Goal: Find specific fact: Find specific fact

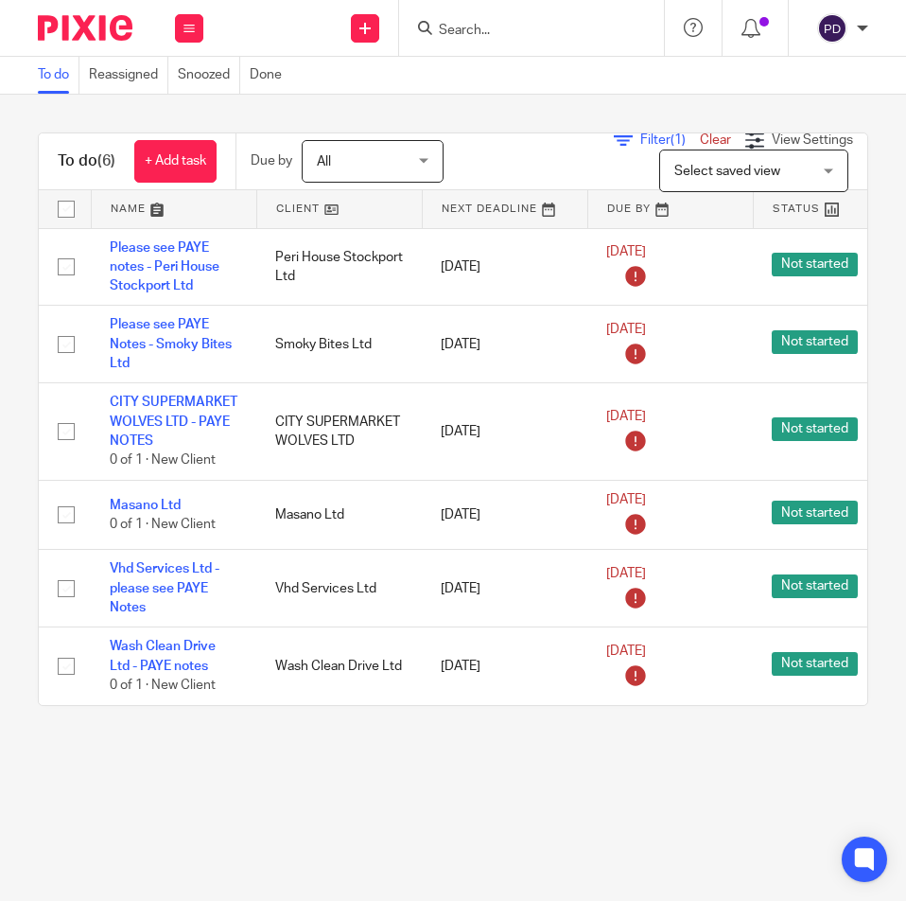
click at [458, 31] on input "Search" at bounding box center [522, 31] width 170 height 17
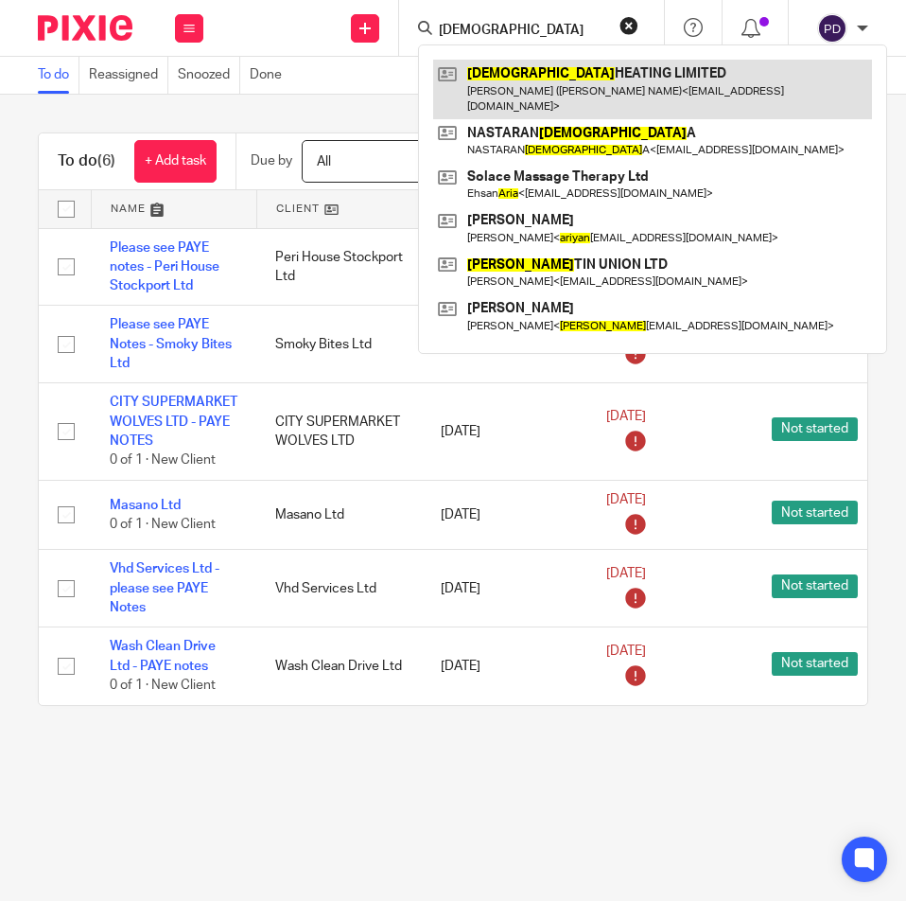
type input "[DEMOGRAPHIC_DATA]"
click at [588, 84] on link at bounding box center [652, 89] width 439 height 59
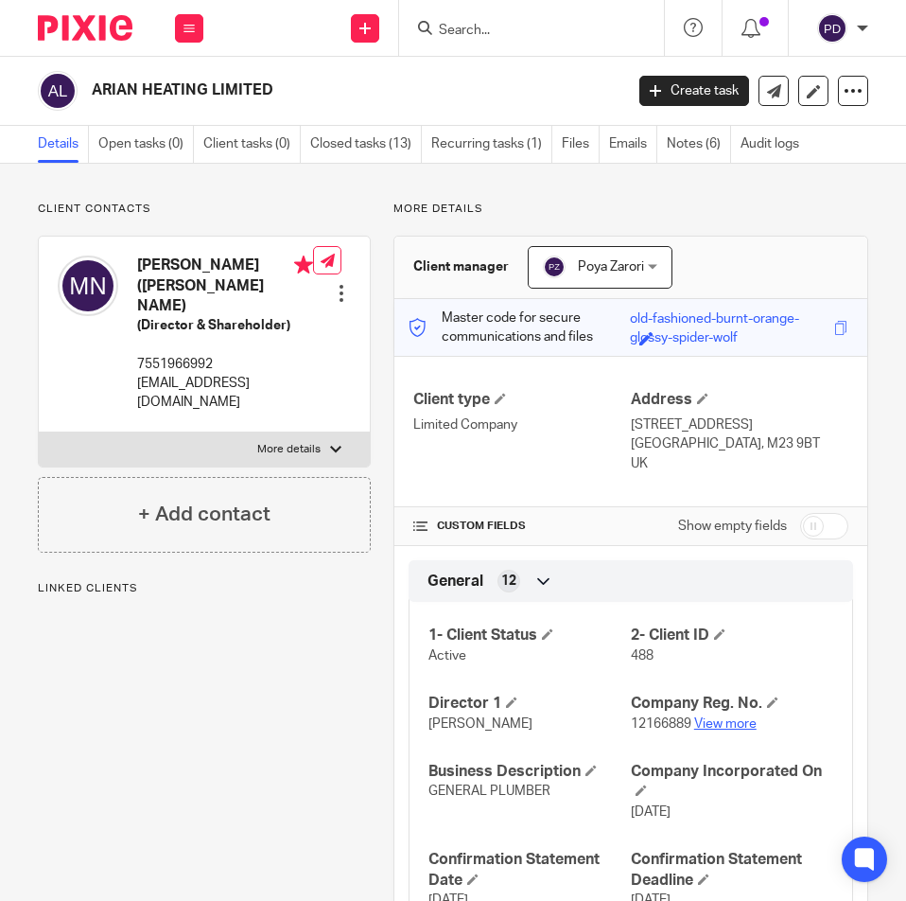
click at [744, 725] on link "View more" at bounding box center [725, 723] width 62 height 13
click at [319, 432] on label "More details" at bounding box center [204, 449] width 331 height 34
click at [39, 431] on input "More details" at bounding box center [38, 431] width 1 height 1
checkbox input "true"
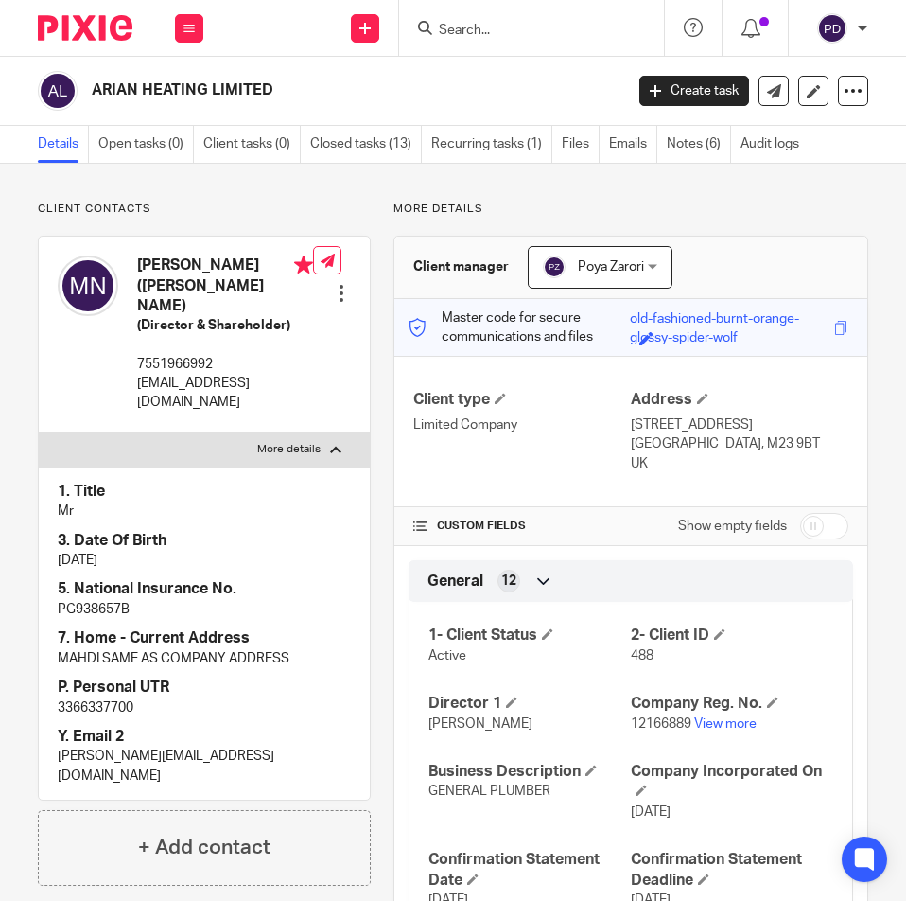
scroll to position [189, 0]
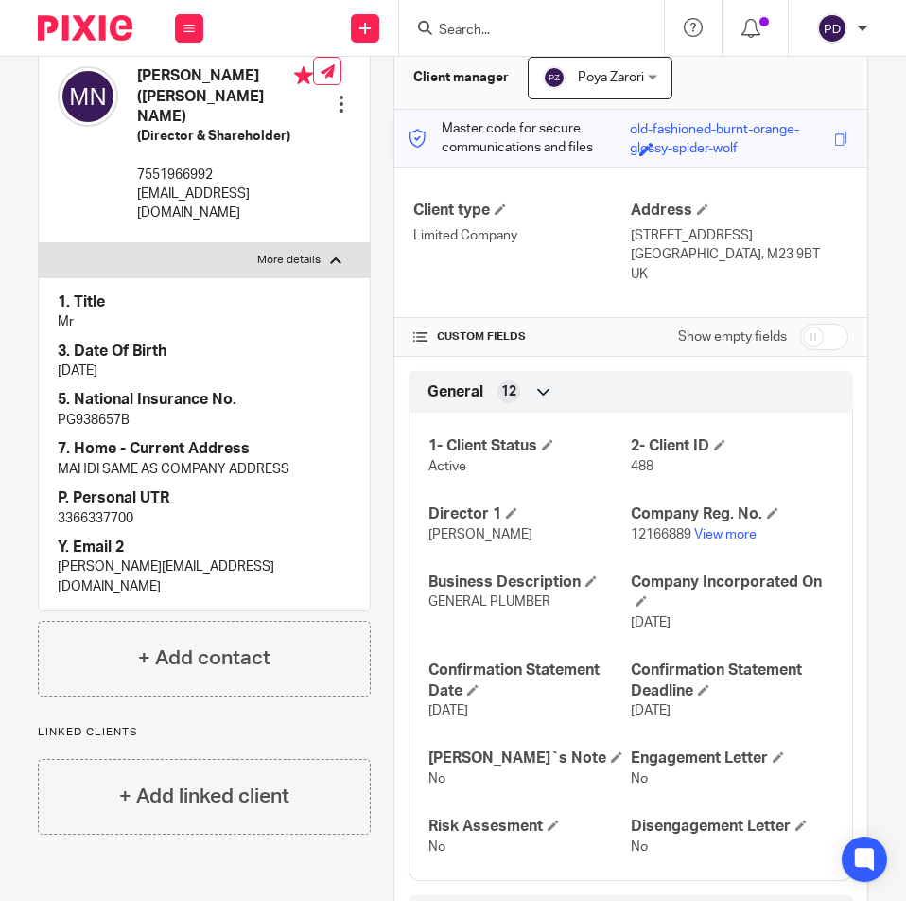
click at [481, 34] on input "Search" at bounding box center [522, 31] width 170 height 17
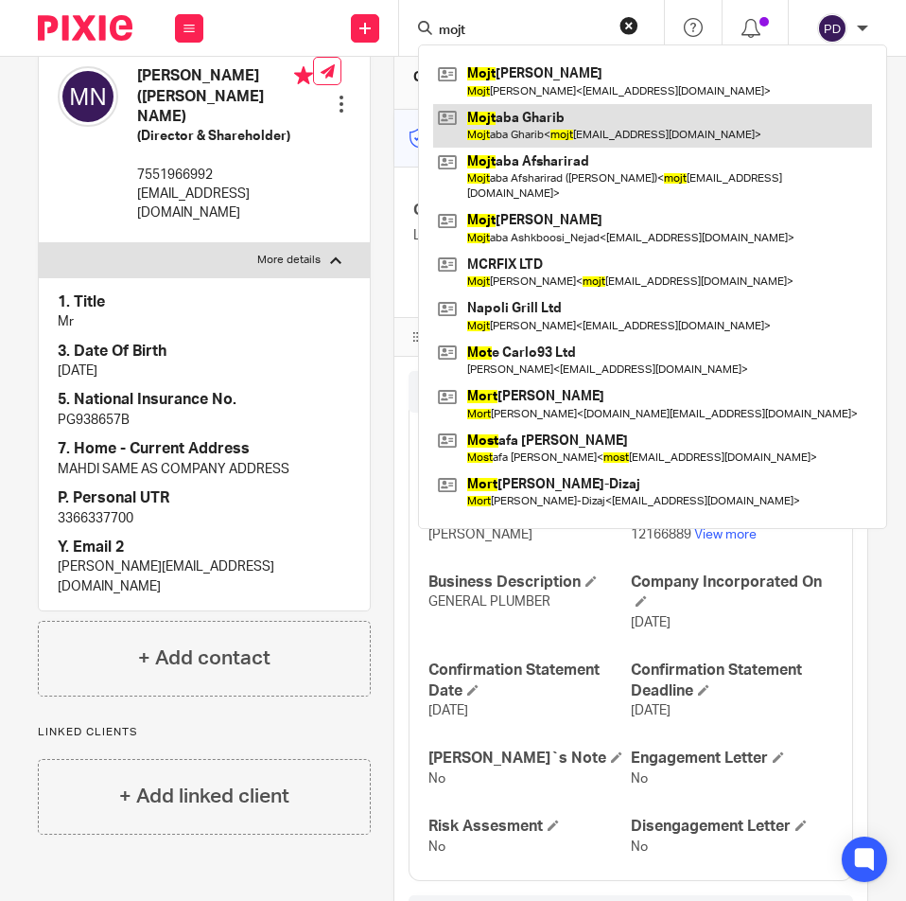
type input "mojt"
click at [542, 128] on link at bounding box center [652, 126] width 439 height 44
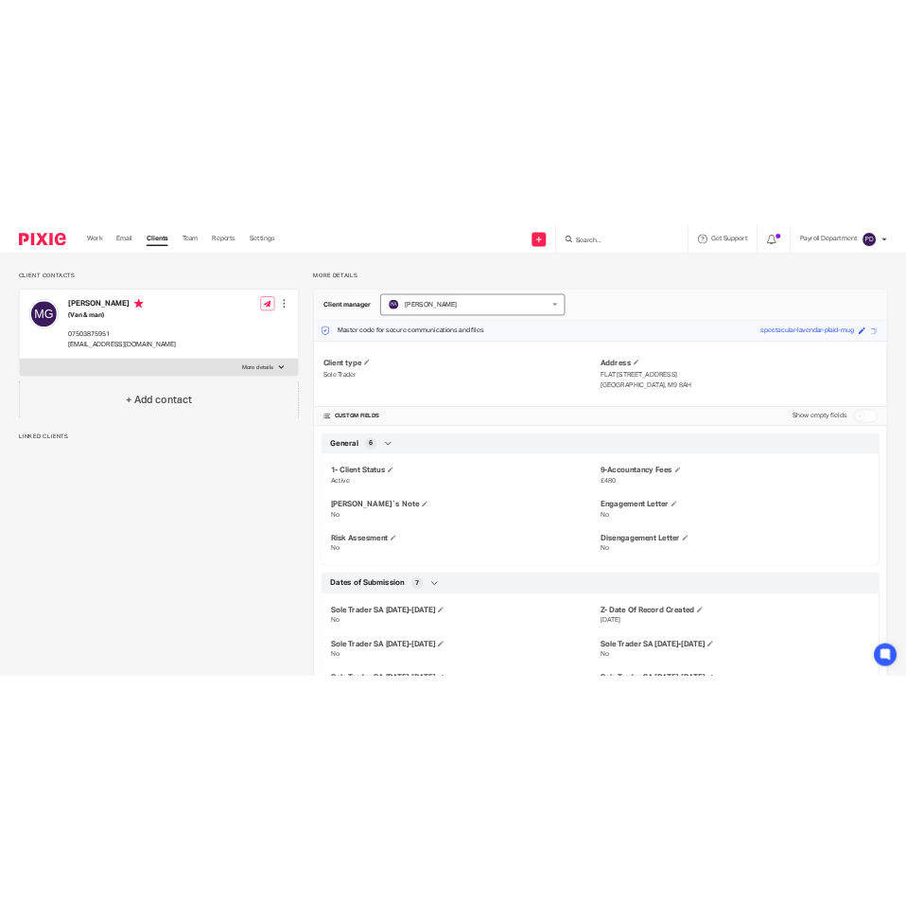
scroll to position [289, 0]
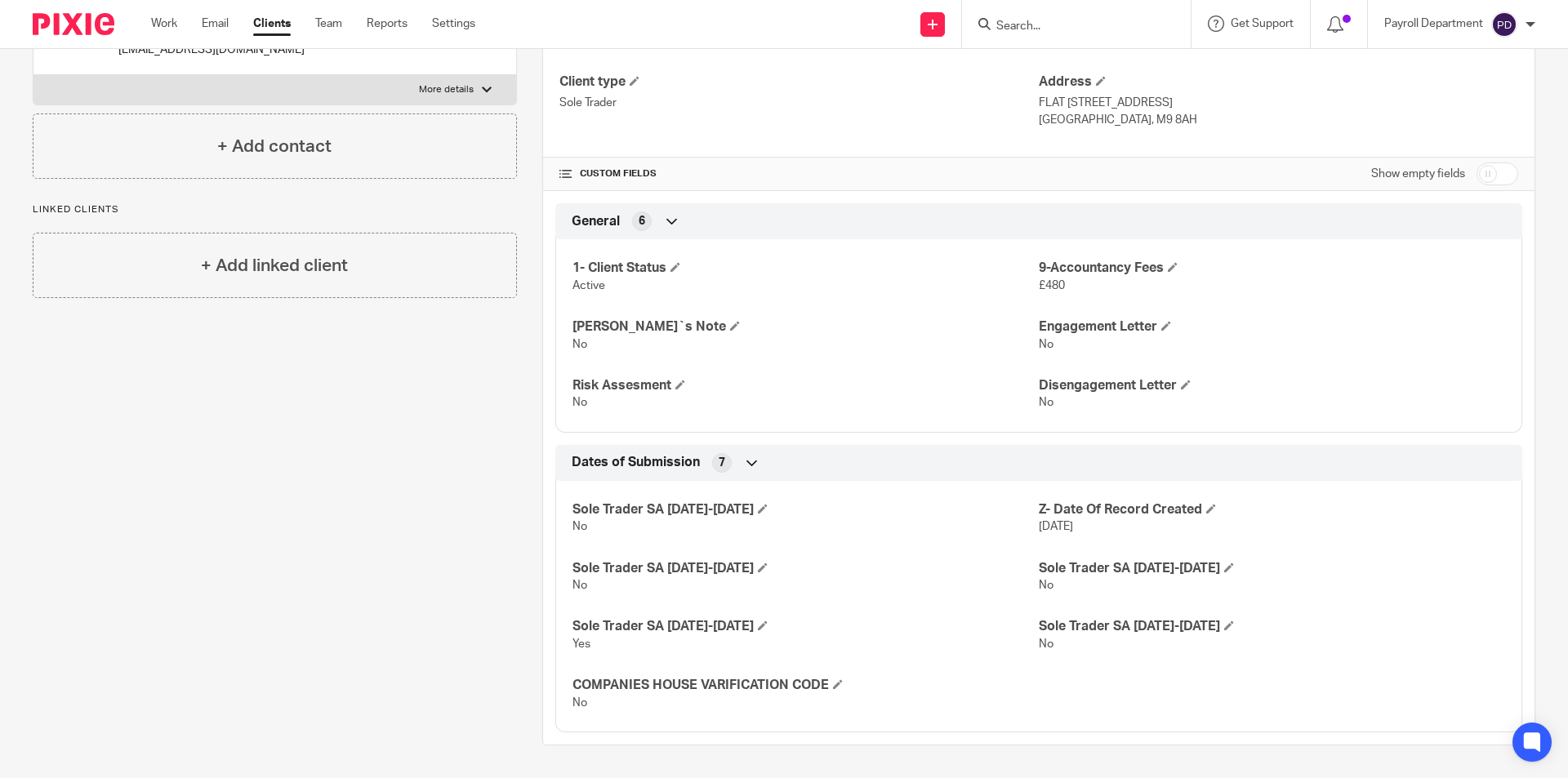
drag, startPoint x: 1227, startPoint y: 711, endPoint x: 1214, endPoint y: 725, distance: 19.1
click at [781, 719] on div "Sole Trader SA 2021-2022 No Z- Date Of Record Created 17 Dec 2024 Sole Trader S…" at bounding box center [1038, 600] width 967 height 264
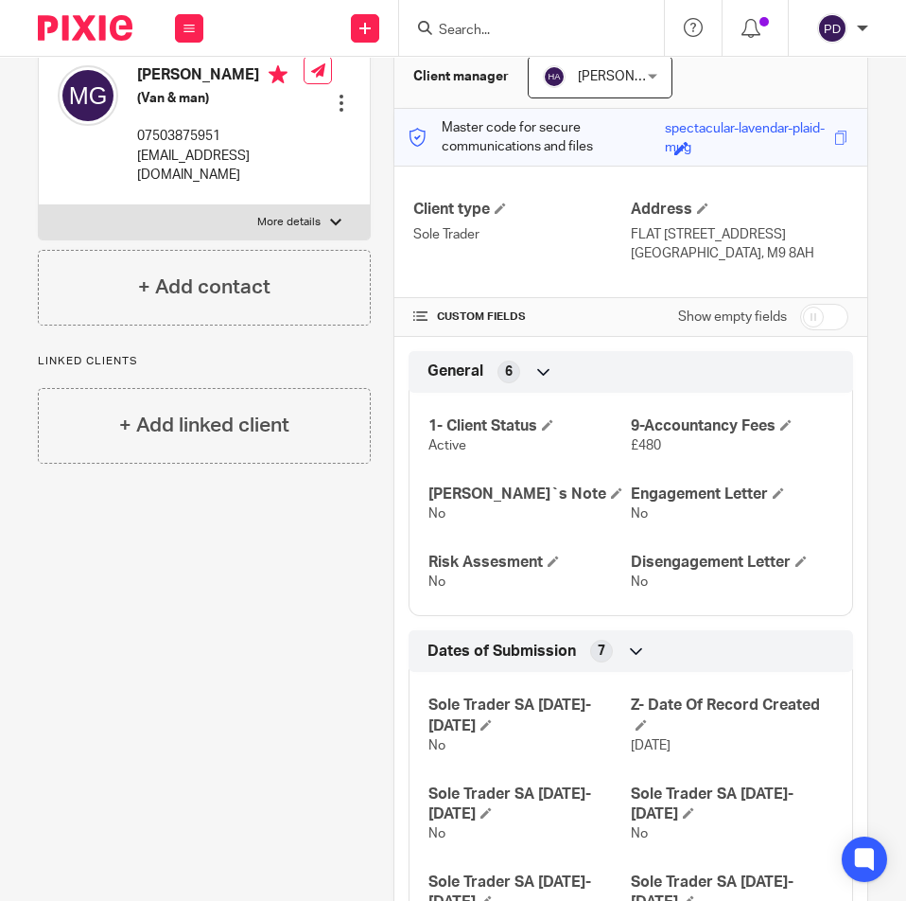
scroll to position [99, 0]
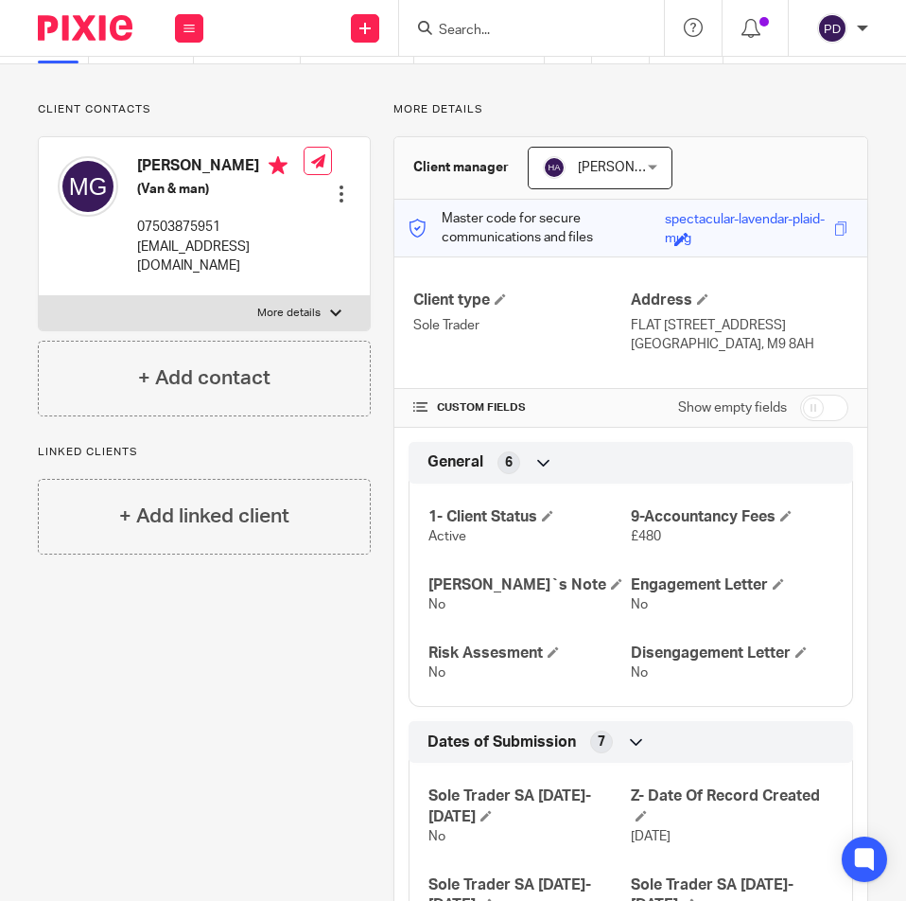
click at [301, 307] on p "More details" at bounding box center [288, 313] width 63 height 15
click at [39, 296] on input "More details" at bounding box center [38, 295] width 1 height 1
checkbox input "true"
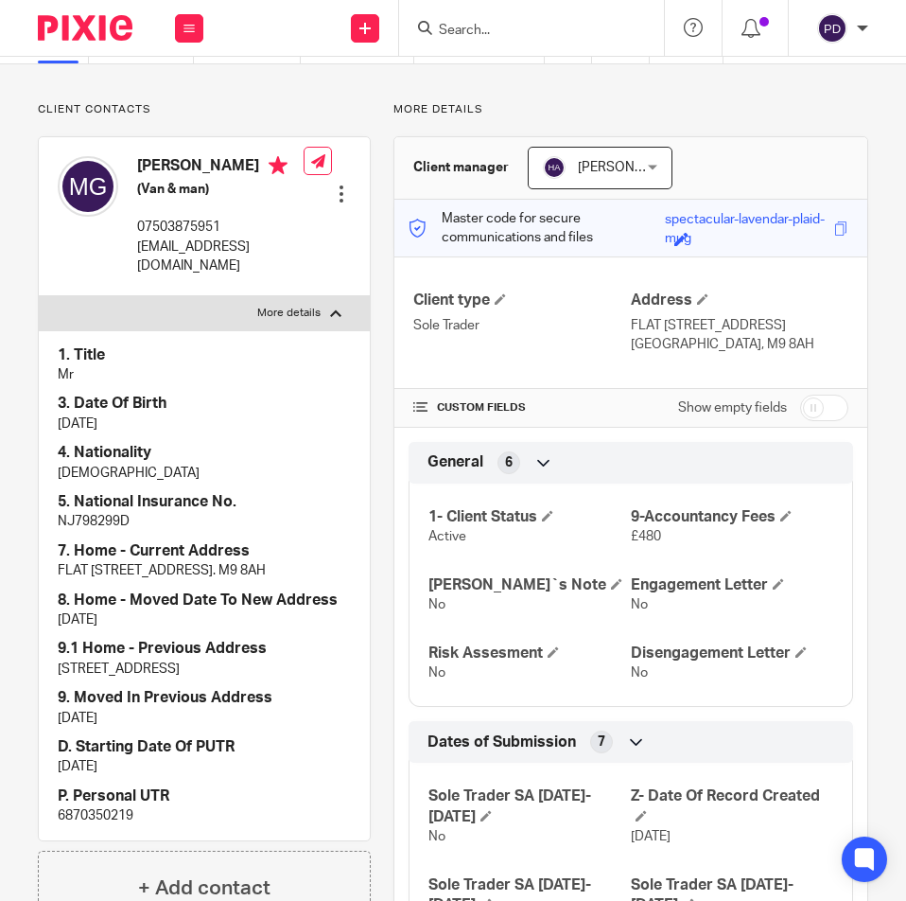
click at [97, 518] on p "NJ798299D" at bounding box center [204, 521] width 293 height 19
copy p "NJ798299D"
click at [98, 825] on p "6870350219" at bounding box center [204, 815] width 293 height 19
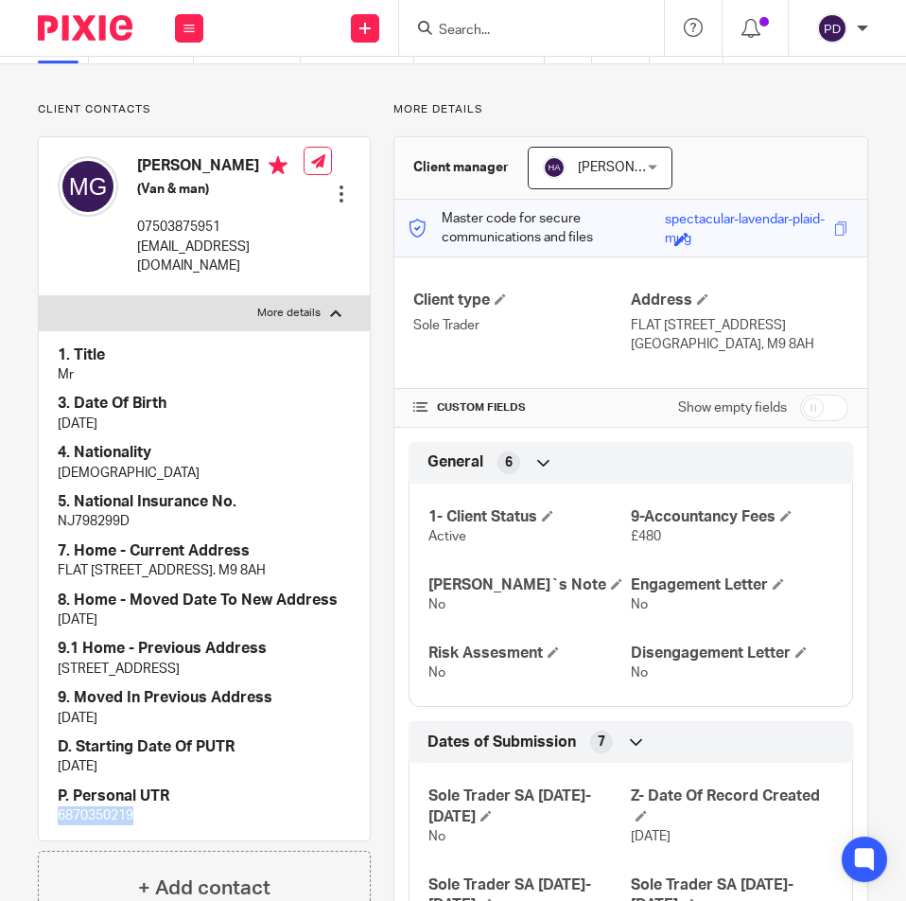
click at [98, 825] on p "6870350219" at bounding box center [204, 815] width 293 height 19
copy p "6870350219"
drag, startPoint x: 129, startPoint y: 428, endPoint x: 52, endPoint y: 420, distance: 77.0
click at [52, 420] on div "1. Title Mr 3. Date Of Birth 27/11/1985 4. Nationality Iranian 5. National Insu…" at bounding box center [204, 585] width 331 height 510
copy p "27/11/1985"
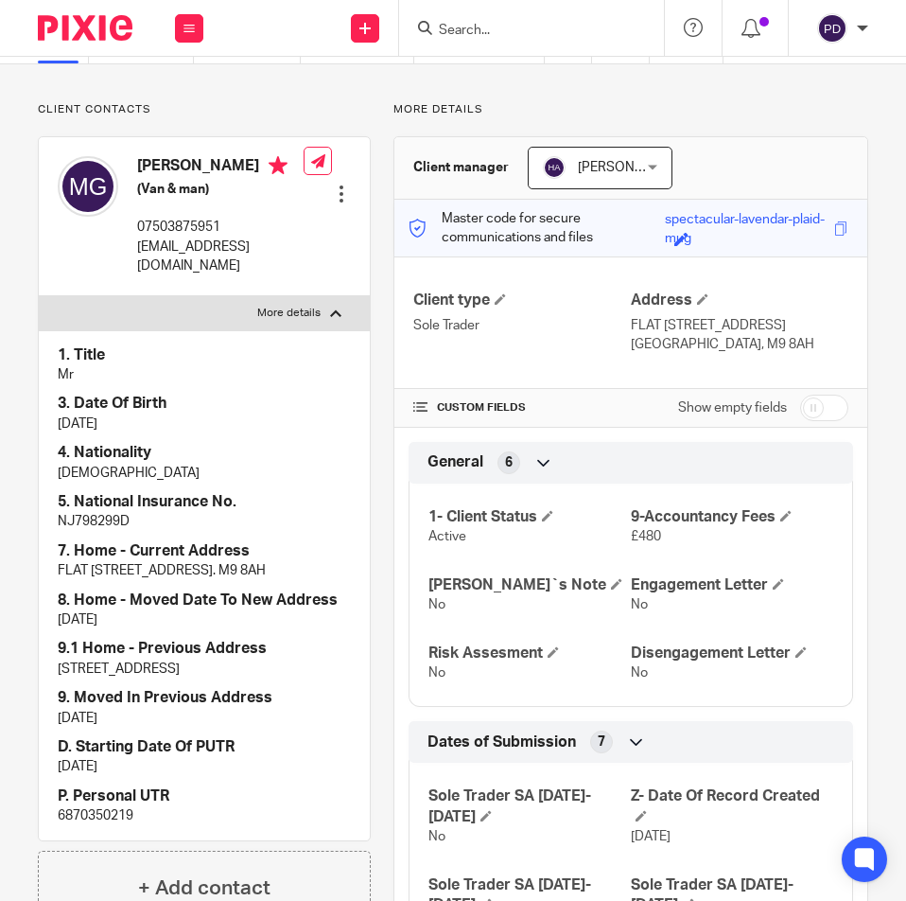
click at [472, 38] on input "Search" at bounding box center [522, 31] width 170 height 17
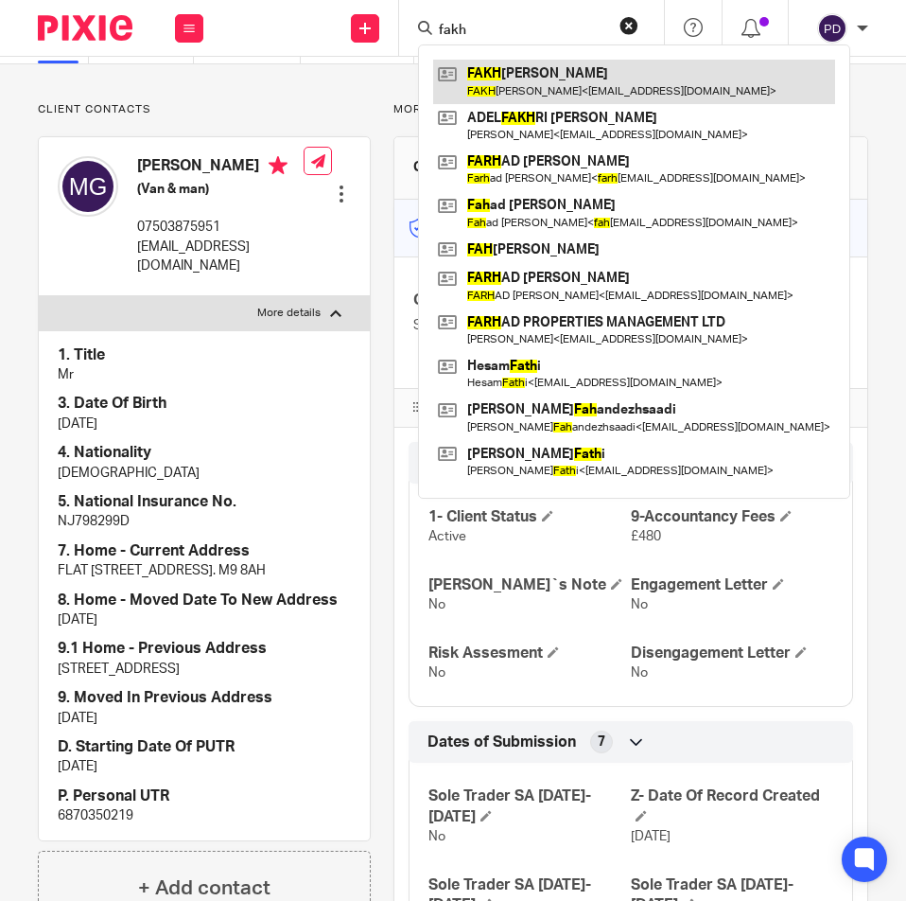
type input "fakh"
click at [492, 78] on link at bounding box center [634, 82] width 402 height 44
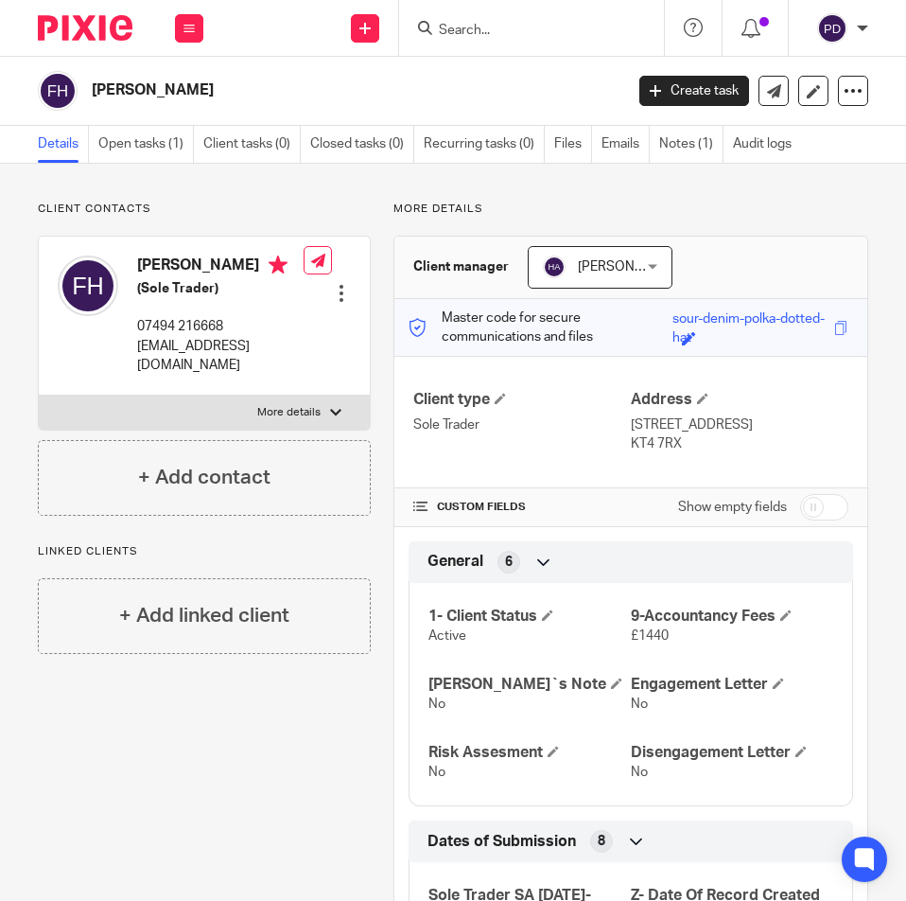
click at [283, 405] on p "More details" at bounding box center [288, 412] width 63 height 15
click at [39, 395] on input "More details" at bounding box center [38, 395] width 1 height 1
checkbox input "true"
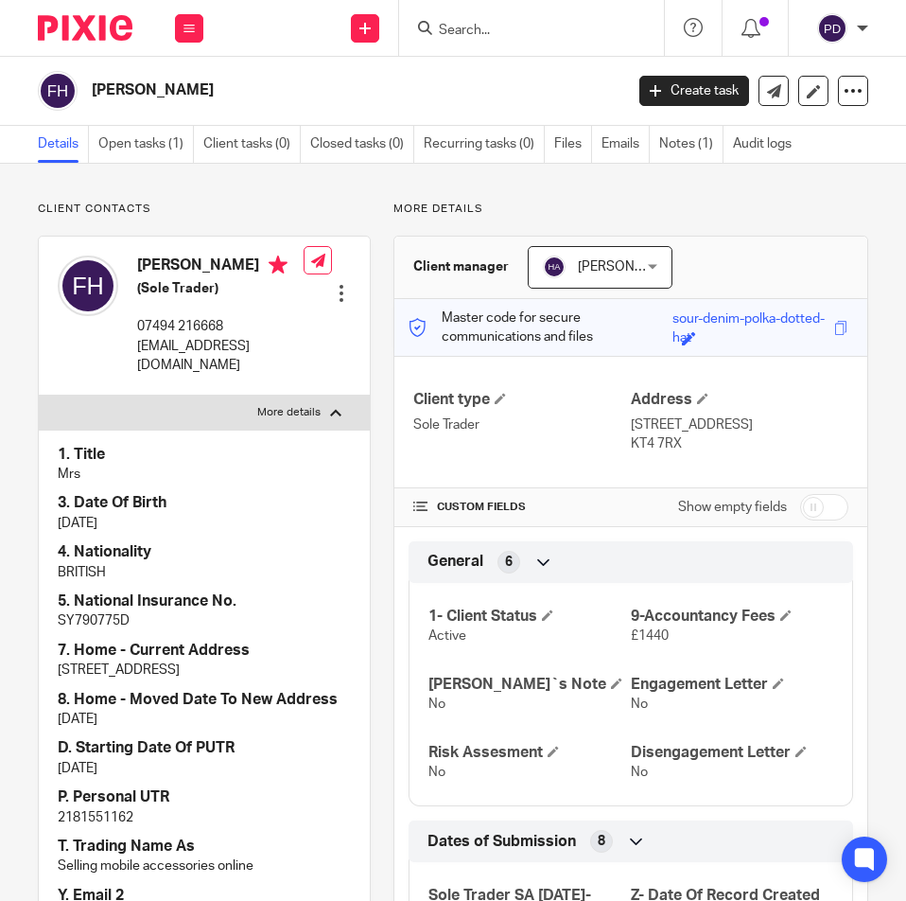
scroll to position [284, 0]
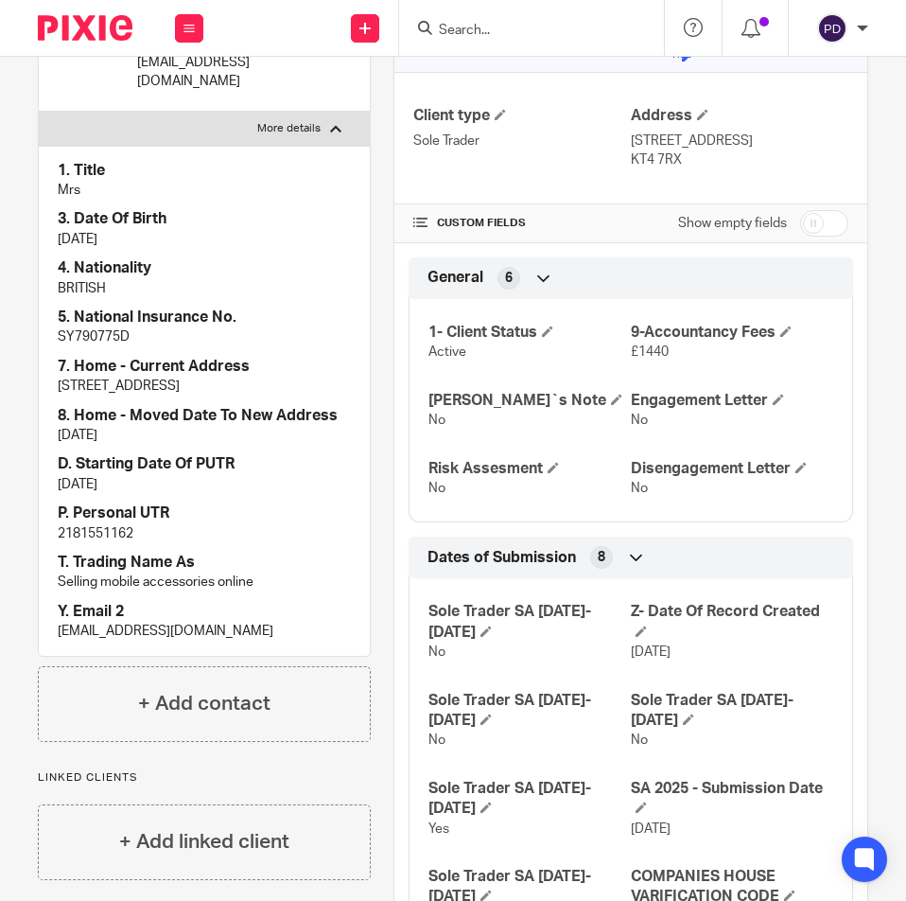
click at [120, 543] on p "2181551162" at bounding box center [204, 533] width 293 height 19
copy p "2181551162"
click at [521, 26] on input "Search" at bounding box center [522, 31] width 170 height 17
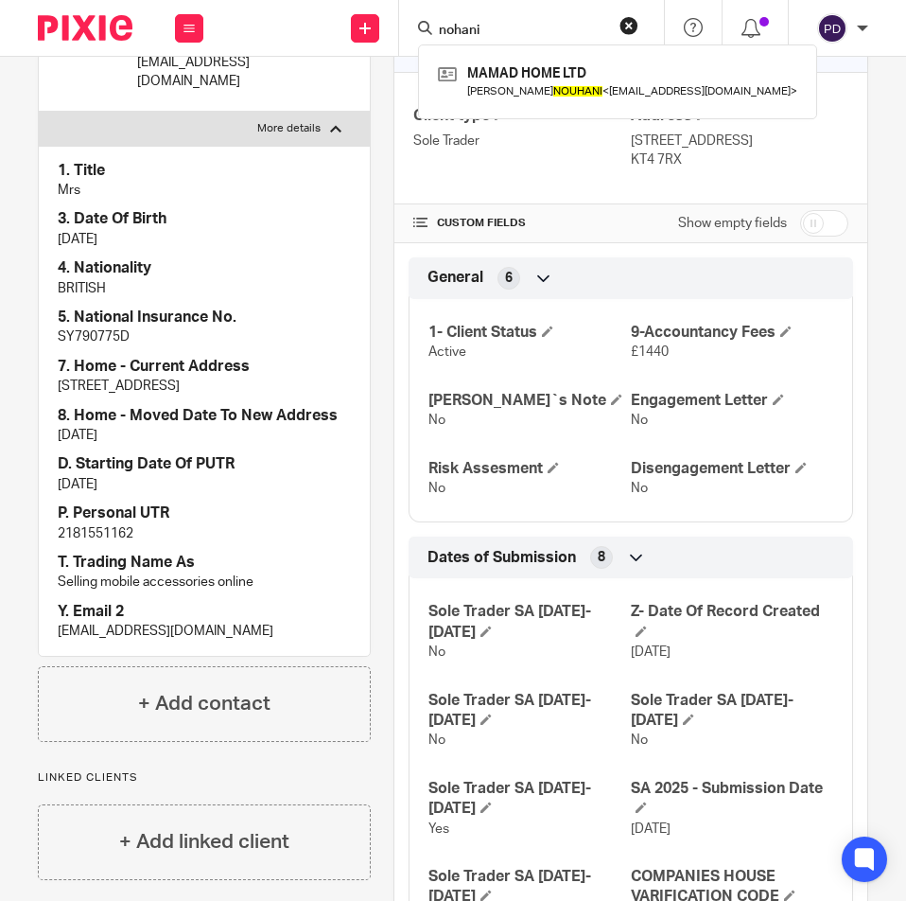
type input "nohani"
click at [713, 430] on p "No" at bounding box center [732, 420] width 202 height 19
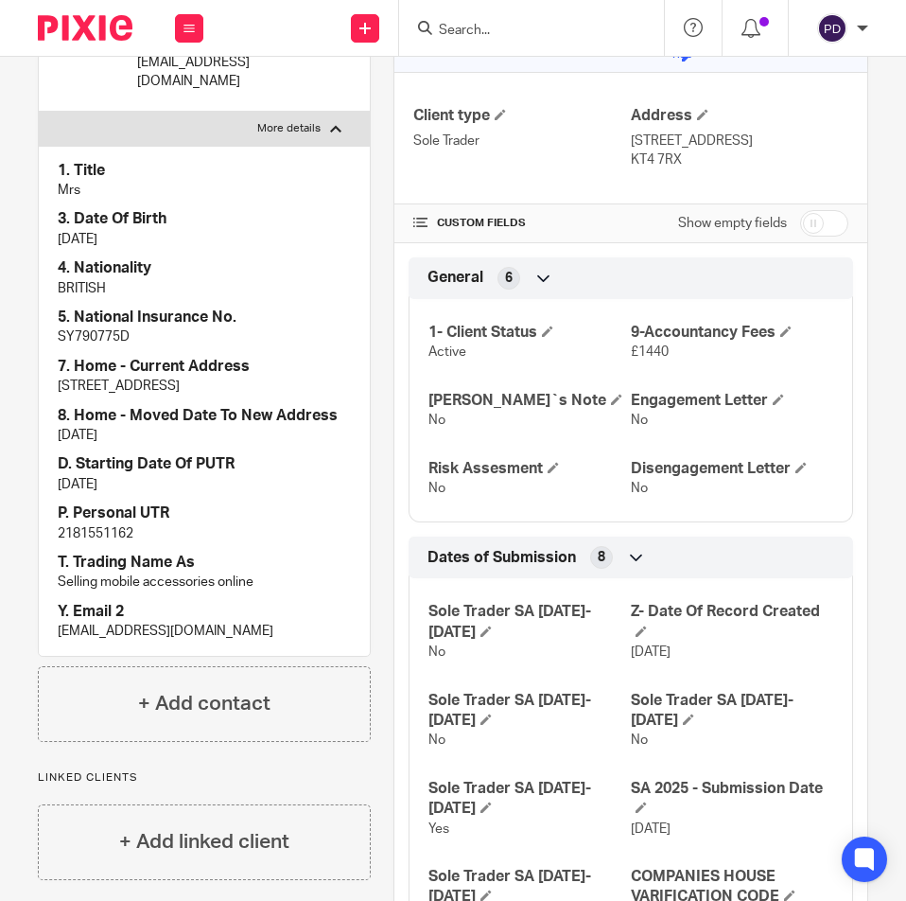
click at [471, 28] on input "Search" at bounding box center [522, 31] width 170 height 17
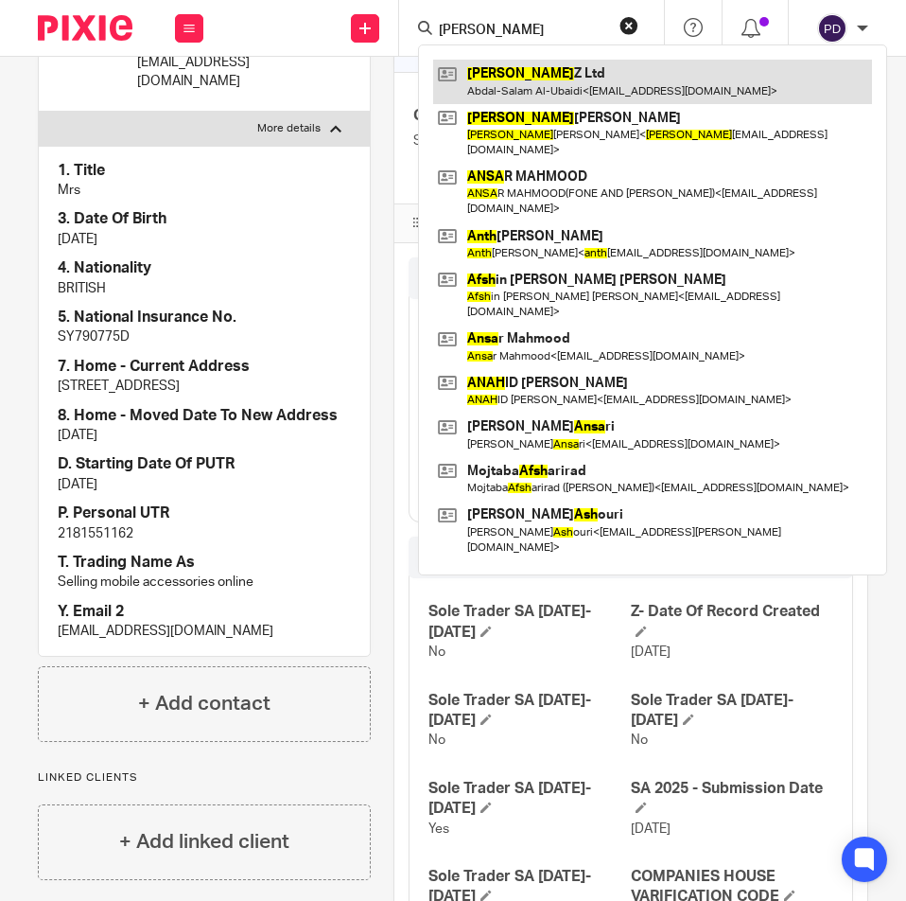
type input "ANSH"
click at [496, 75] on link at bounding box center [652, 82] width 439 height 44
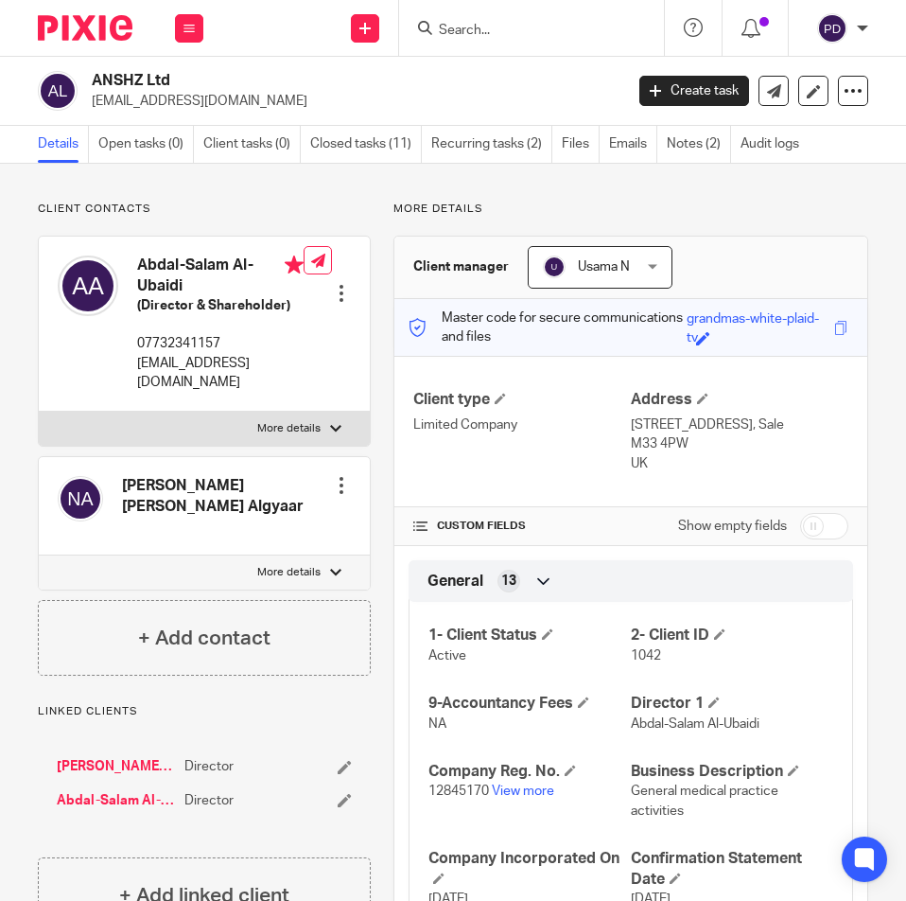
click at [457, 34] on input "Search" at bounding box center [522, 31] width 170 height 17
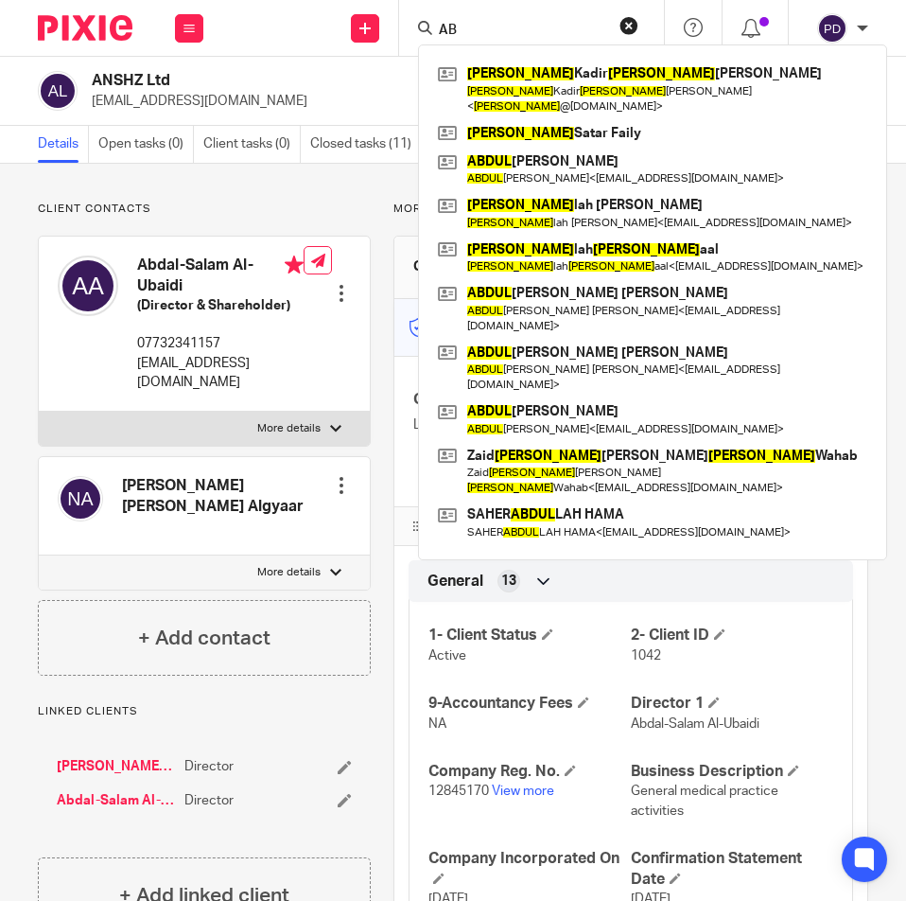
type input "A"
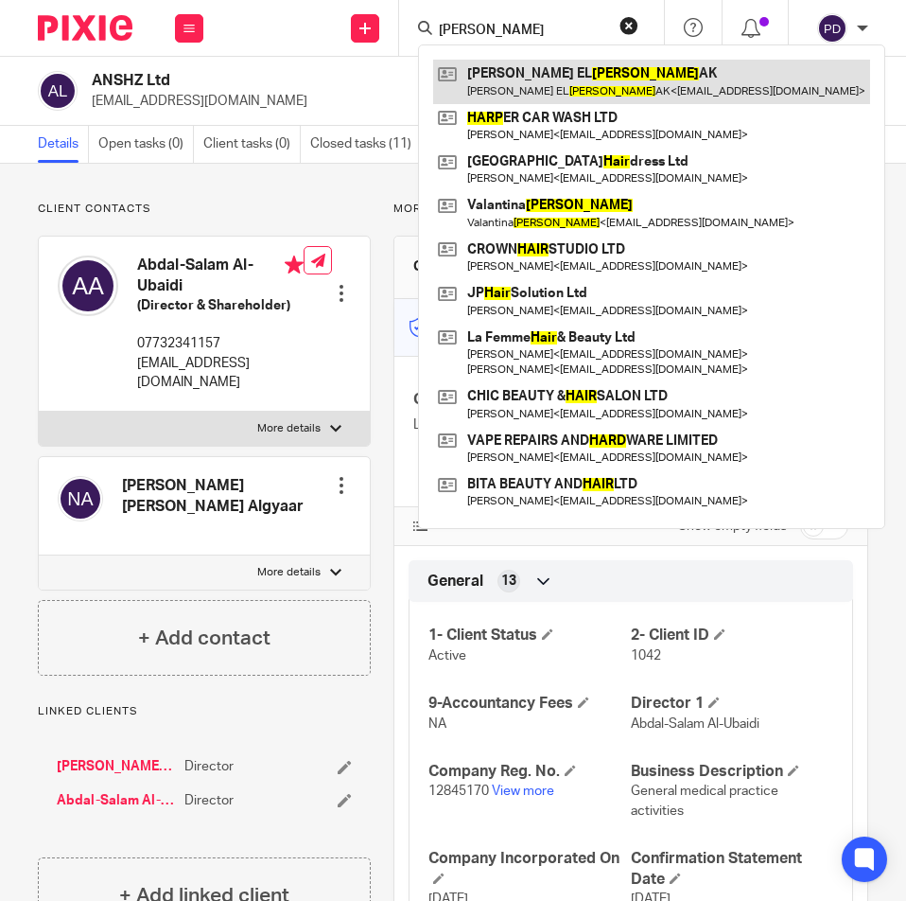
type input "HARR"
click at [590, 77] on link at bounding box center [651, 82] width 437 height 44
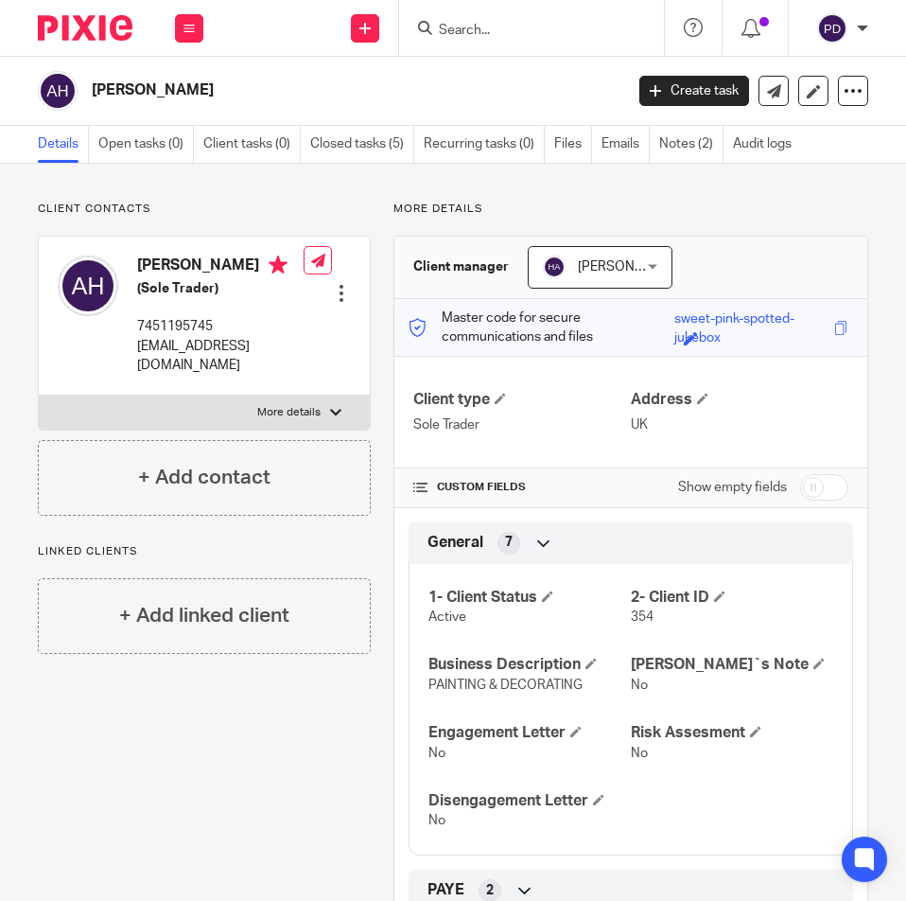
click at [312, 420] on p "More details" at bounding box center [288, 412] width 63 height 15
click at [39, 395] on input "More details" at bounding box center [38, 395] width 1 height 1
checkbox input "true"
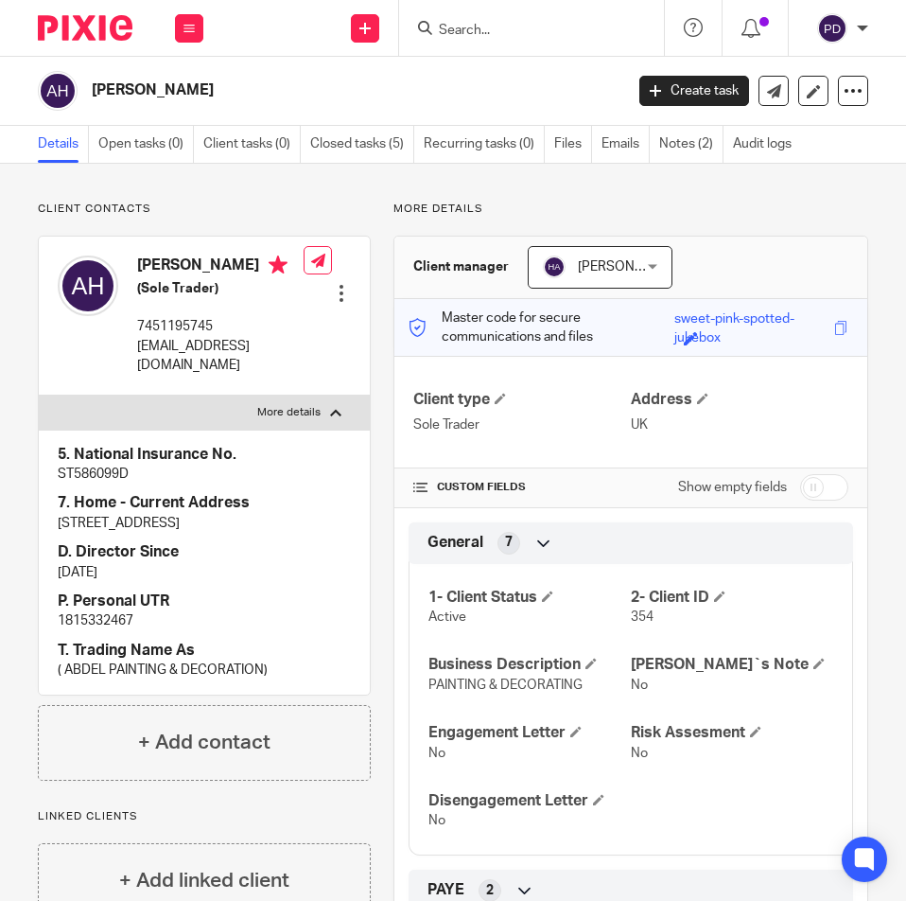
click at [91, 630] on p "1815332467" at bounding box center [204, 620] width 293 height 19
click at [94, 630] on p "1815332467" at bounding box center [204, 620] width 293 height 19
copy p "1815332467"
